Goal: Task Accomplishment & Management: Manage account settings

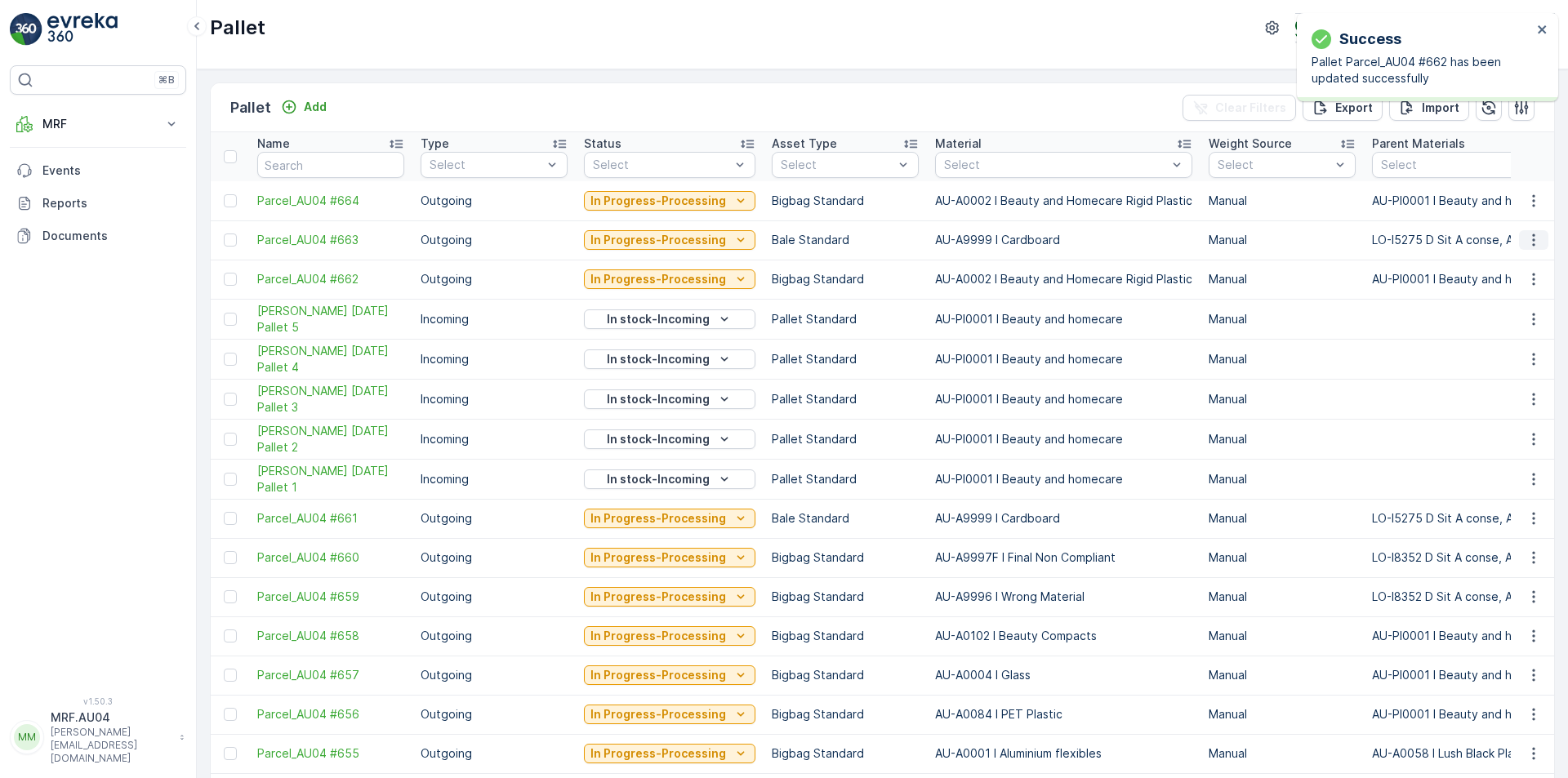
click at [1526, 240] on icon "button" at bounding box center [1534, 239] width 16 height 16
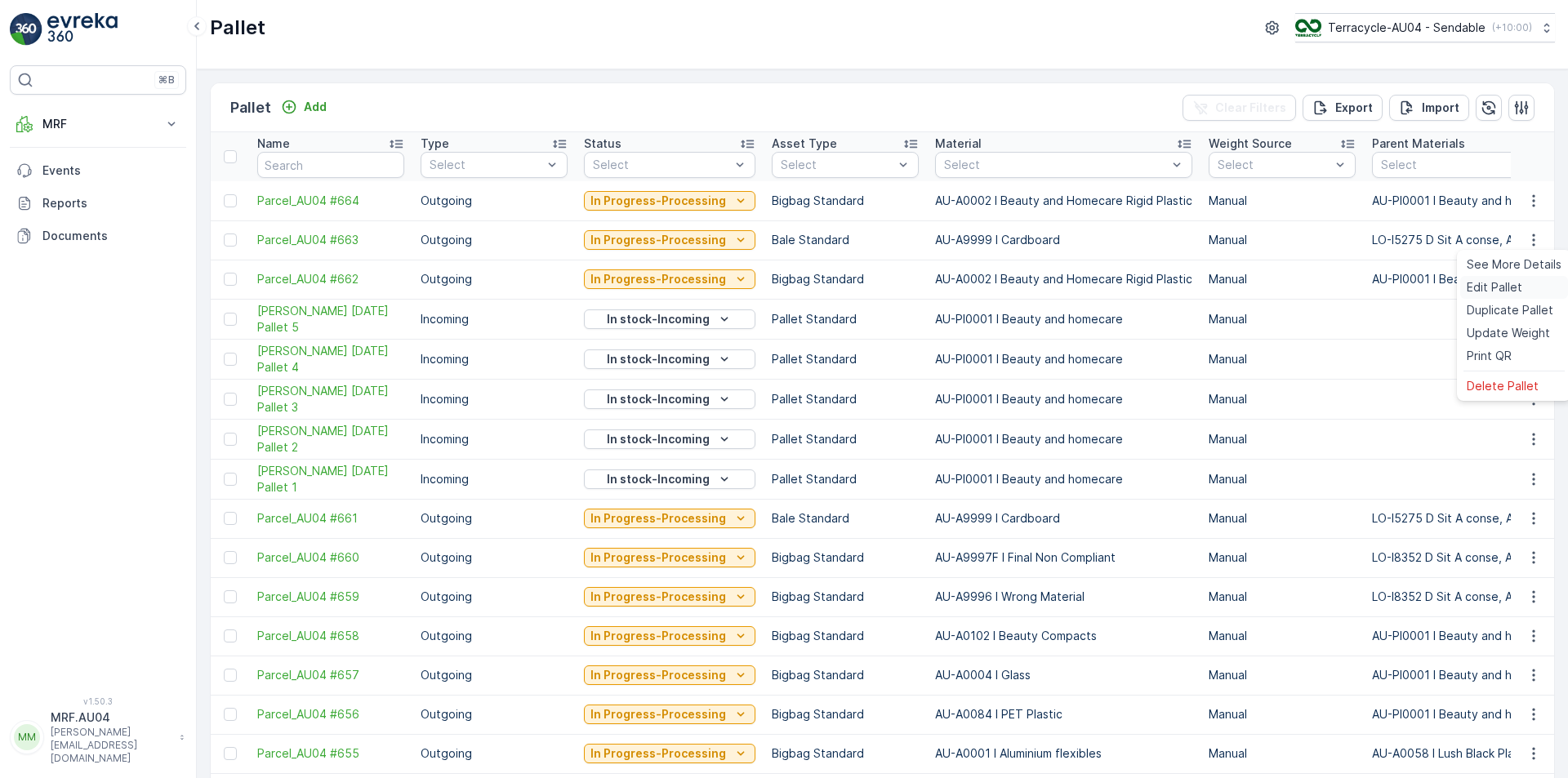
click at [1493, 291] on span "Edit Pallet" at bounding box center [1494, 287] width 56 height 16
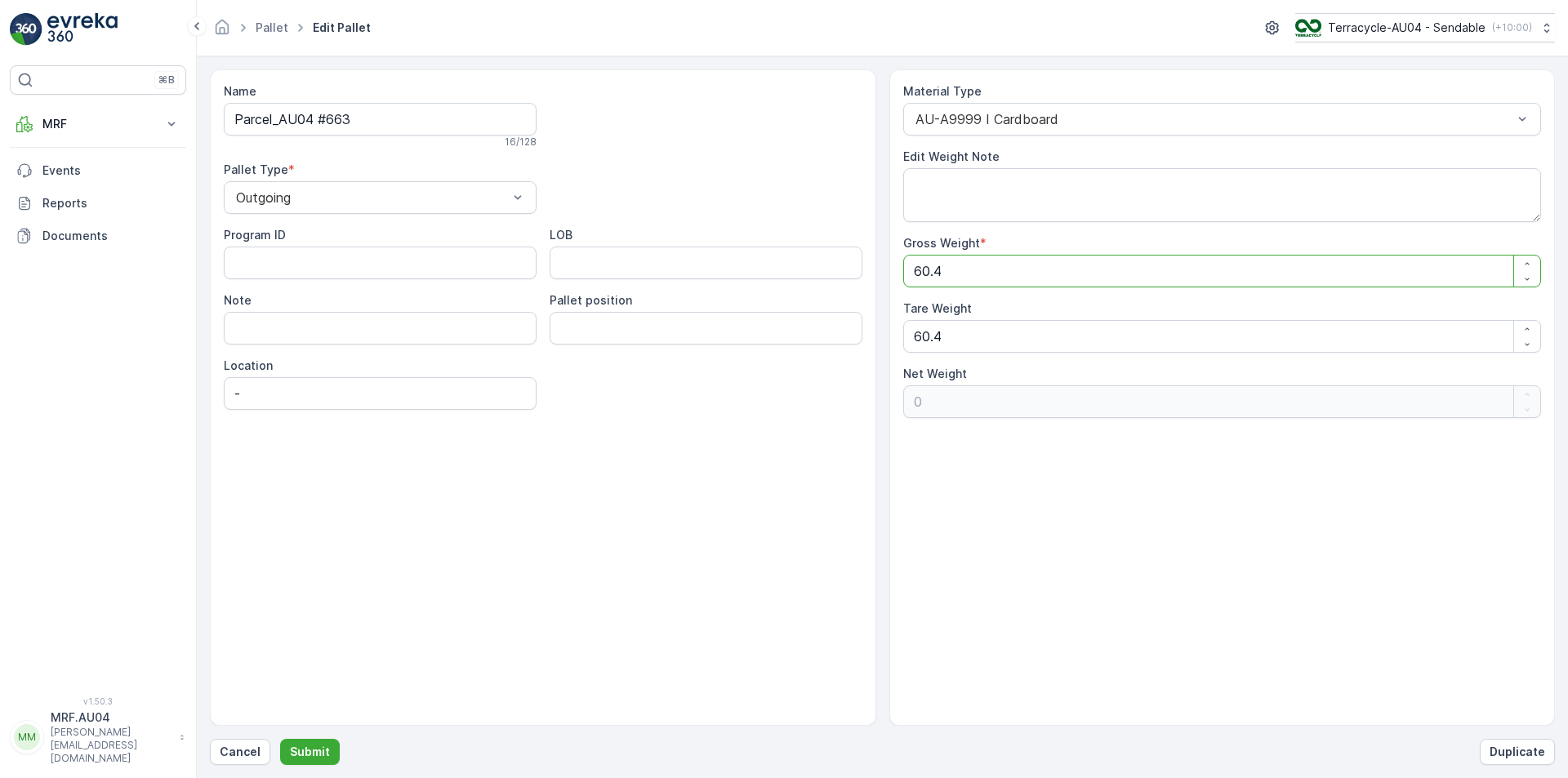
drag, startPoint x: 968, startPoint y: 277, endPoint x: 758, endPoint y: 271, distance: 210.1
click at [770, 273] on div "Name Parcel_AU04 #663 16 / 128 Pallet Type * Outgoing Program ID LOB Note Palle…" at bounding box center [883, 397] width 1345 height 656
type Weight "1"
type Weight "-59.4"
type Weight "11"
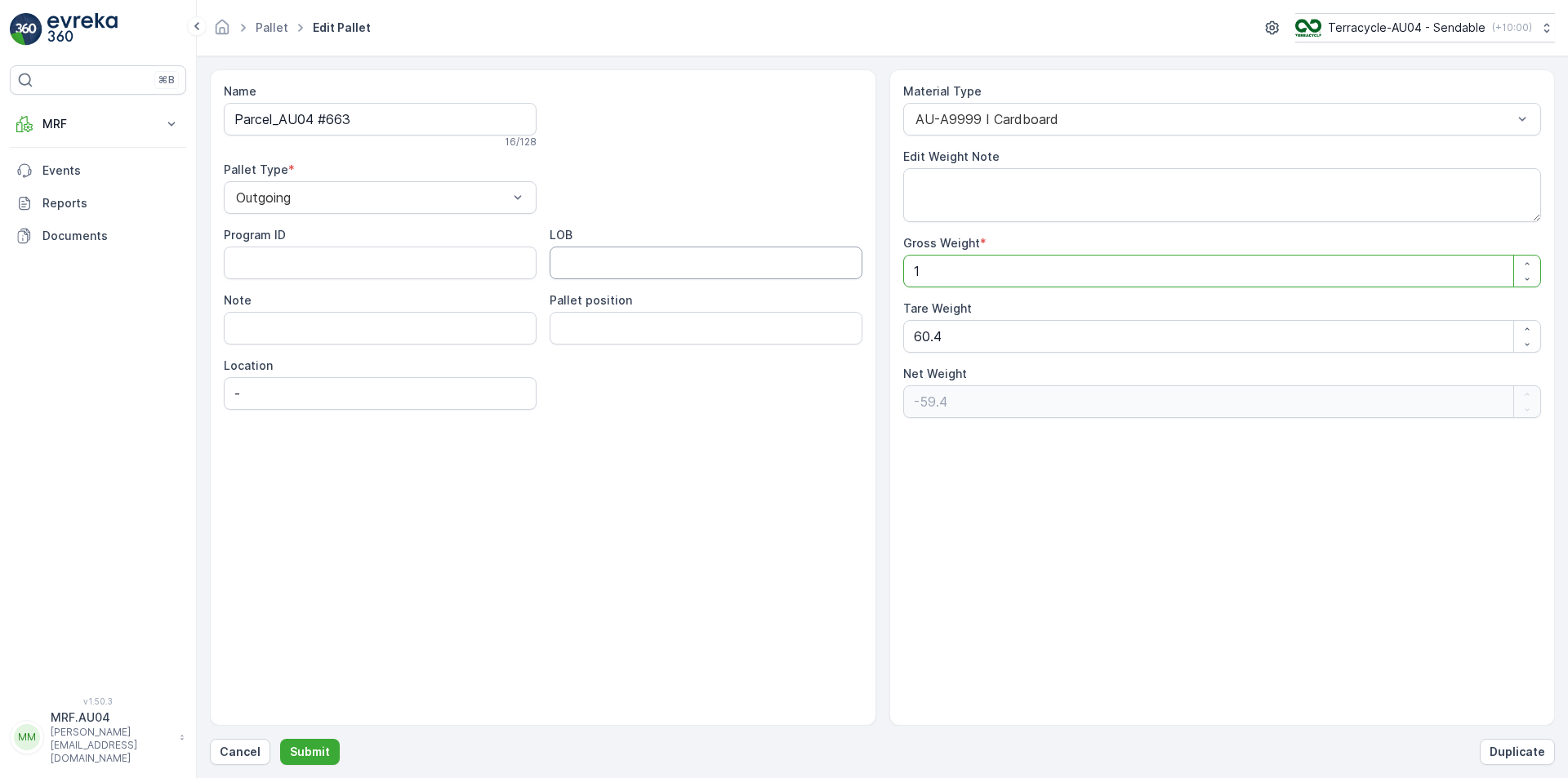
type Weight "-49.4"
type Weight "110"
type Weight "49.6"
type Weight "110.5"
type Weight "50.1"
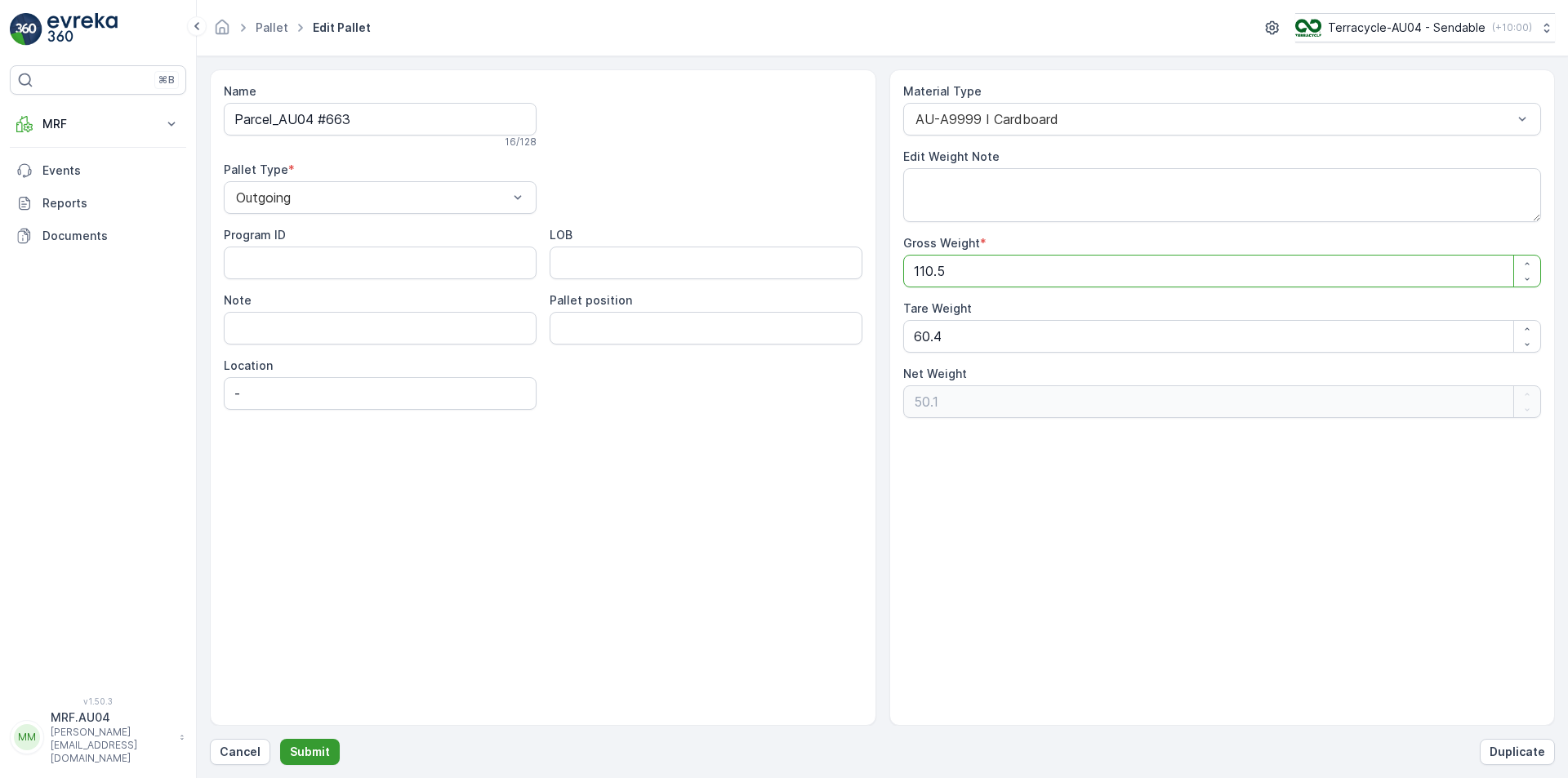
type Weight "110.5"
click at [293, 742] on button "Submit" at bounding box center [311, 752] width 60 height 26
